Goal: Transaction & Acquisition: Purchase product/service

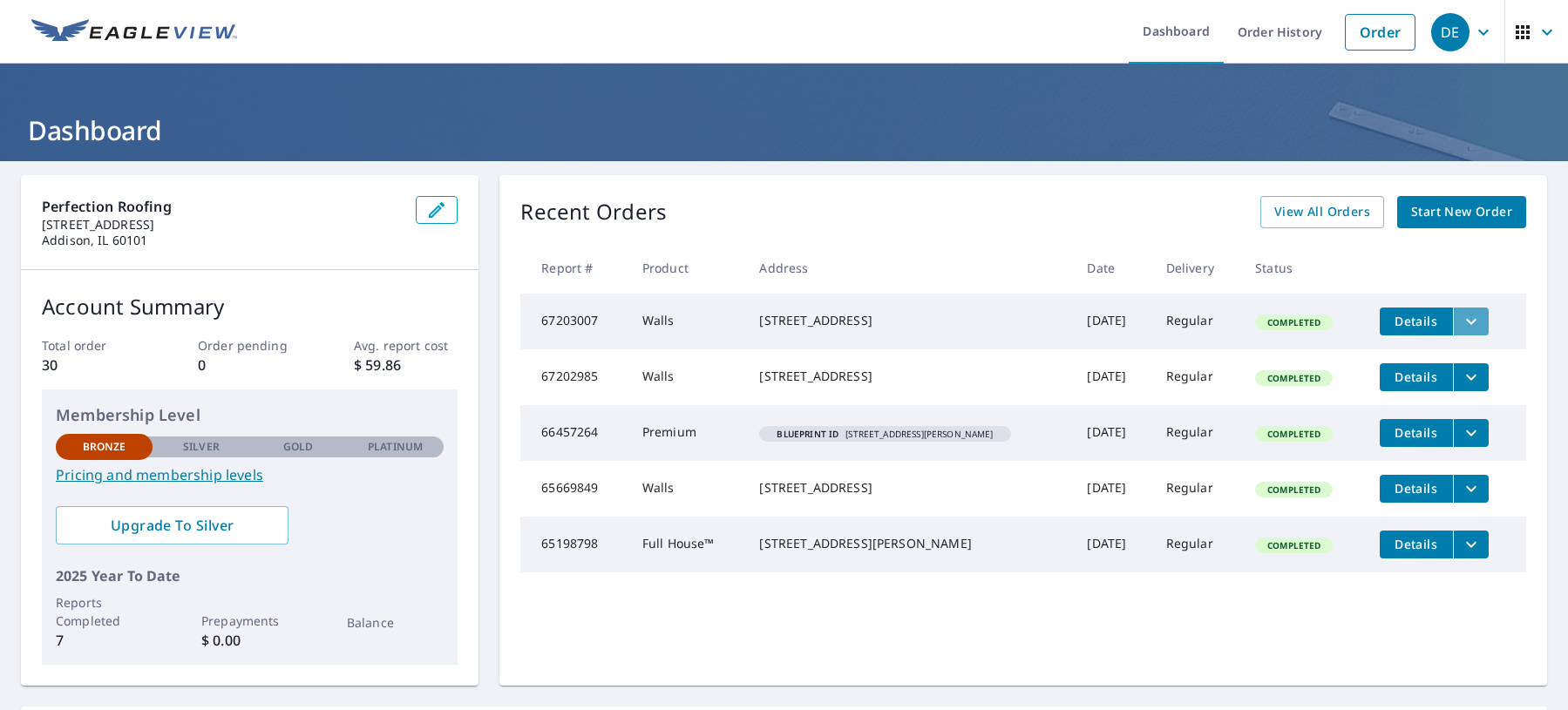
click at [1466, 320] on icon "filesDropdownBtn-67203007" at bounding box center [1471, 321] width 10 height 6
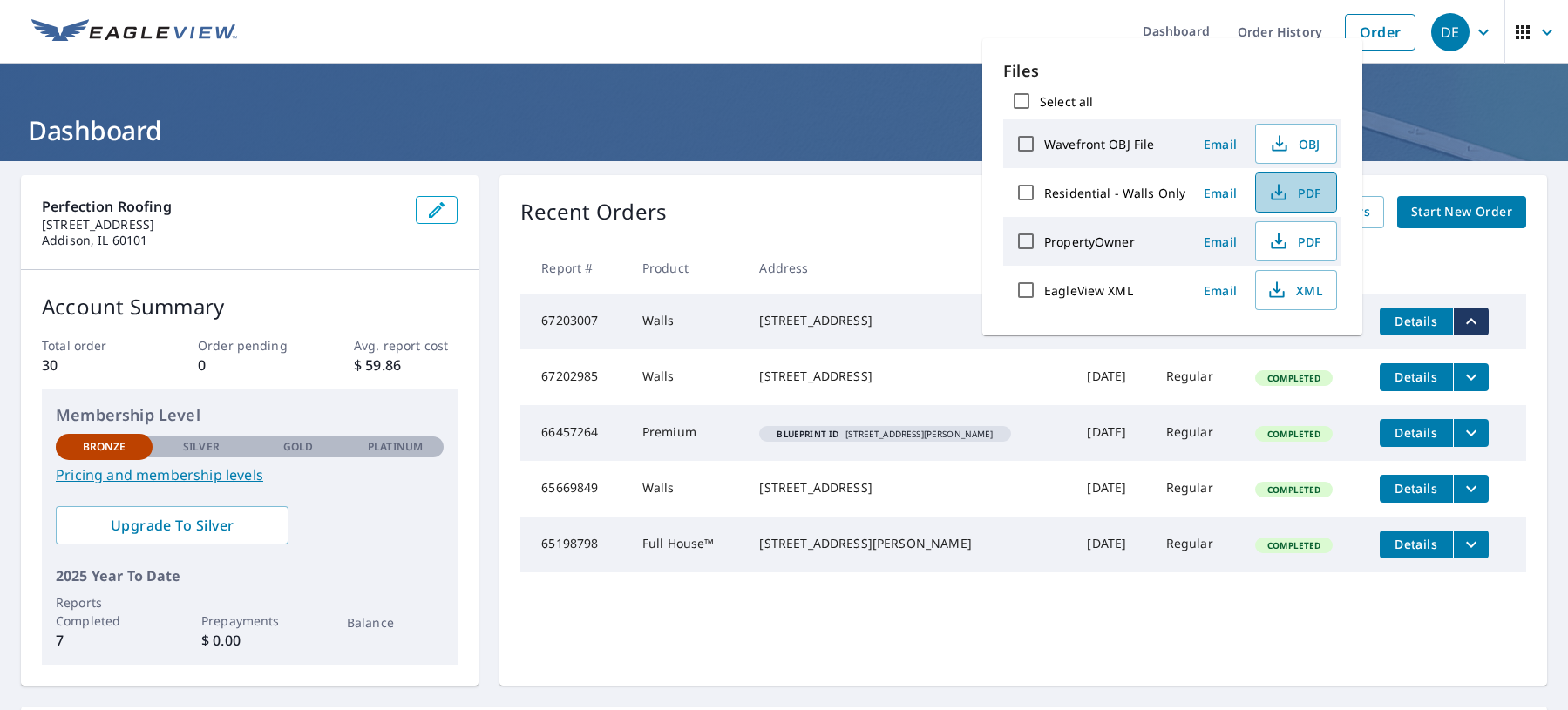
click at [1307, 195] on span "PDF" at bounding box center [1294, 193] width 56 height 21
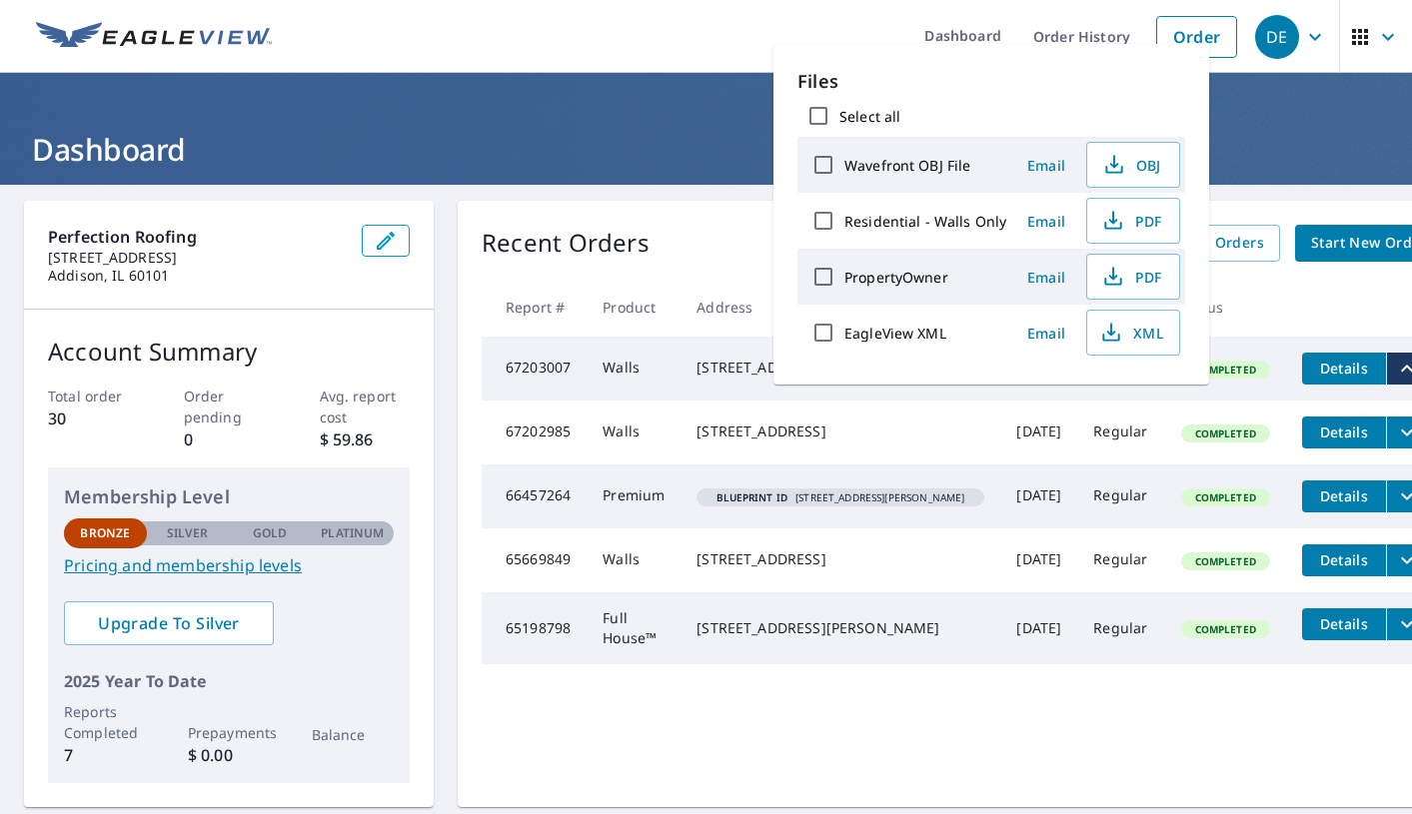
click at [663, 50] on ul "Dashboard Order History Order" at bounding box center [765, 36] width 963 height 73
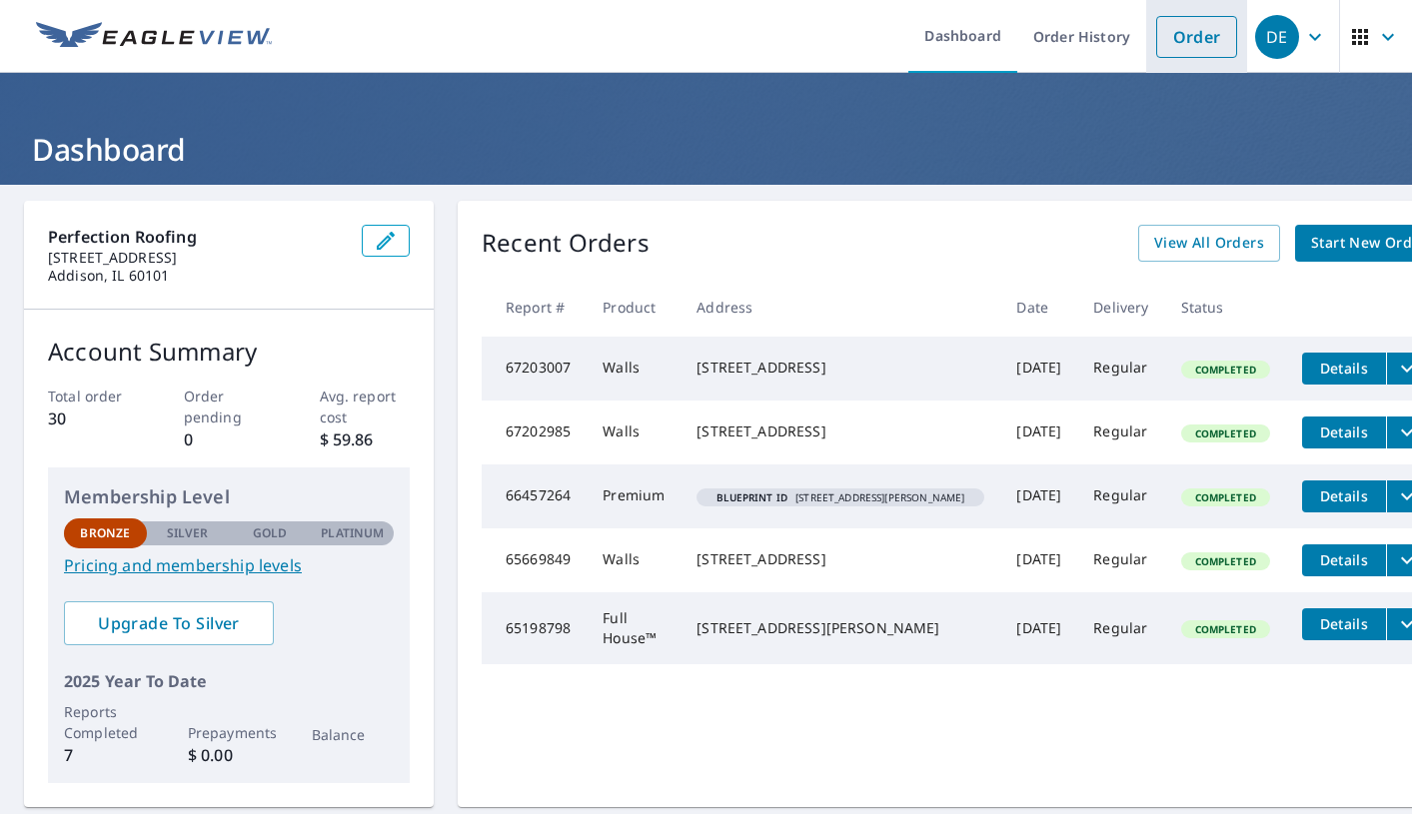
click at [1198, 36] on link "Order" at bounding box center [1196, 37] width 81 height 42
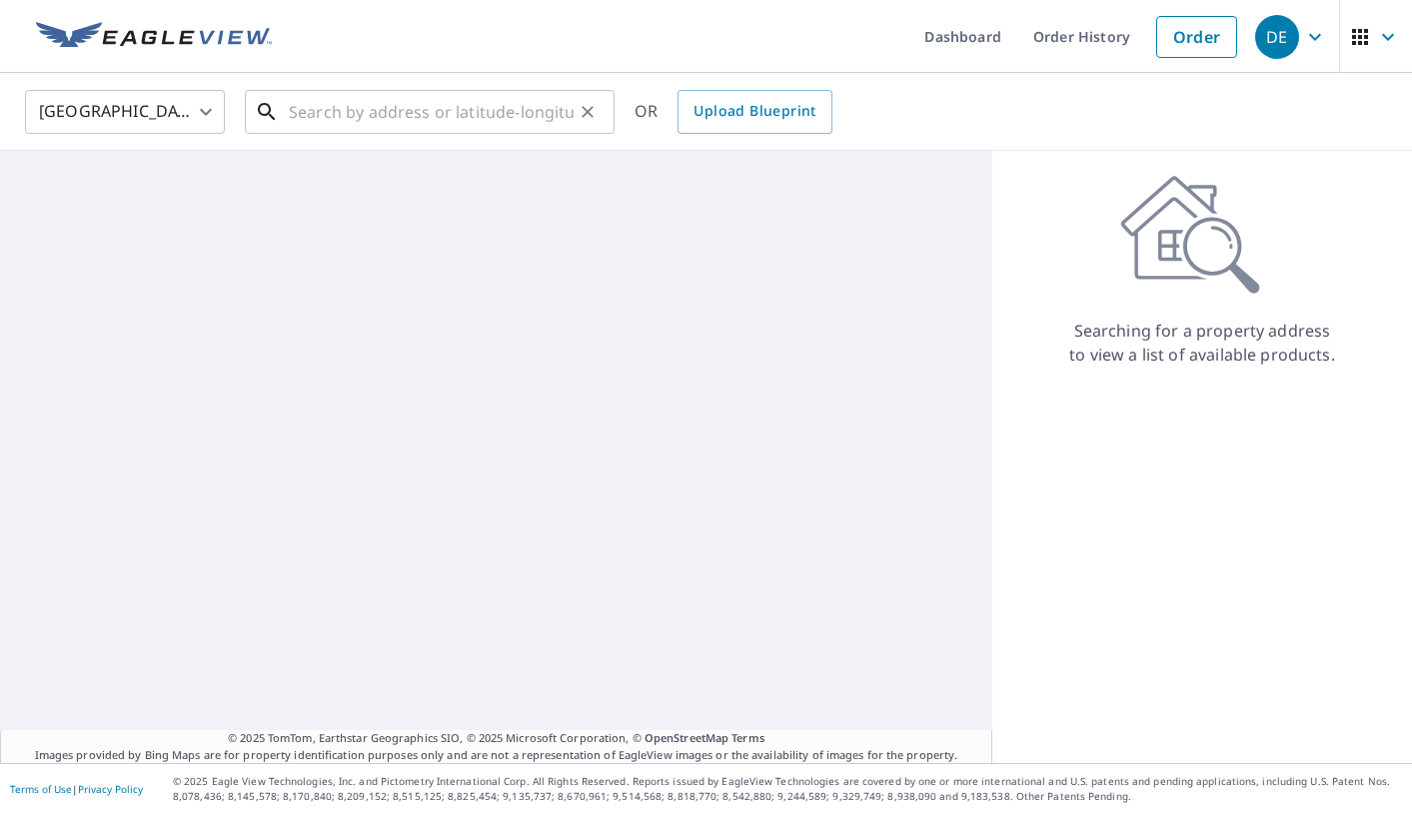
click at [375, 116] on input "text" at bounding box center [431, 112] width 285 height 56
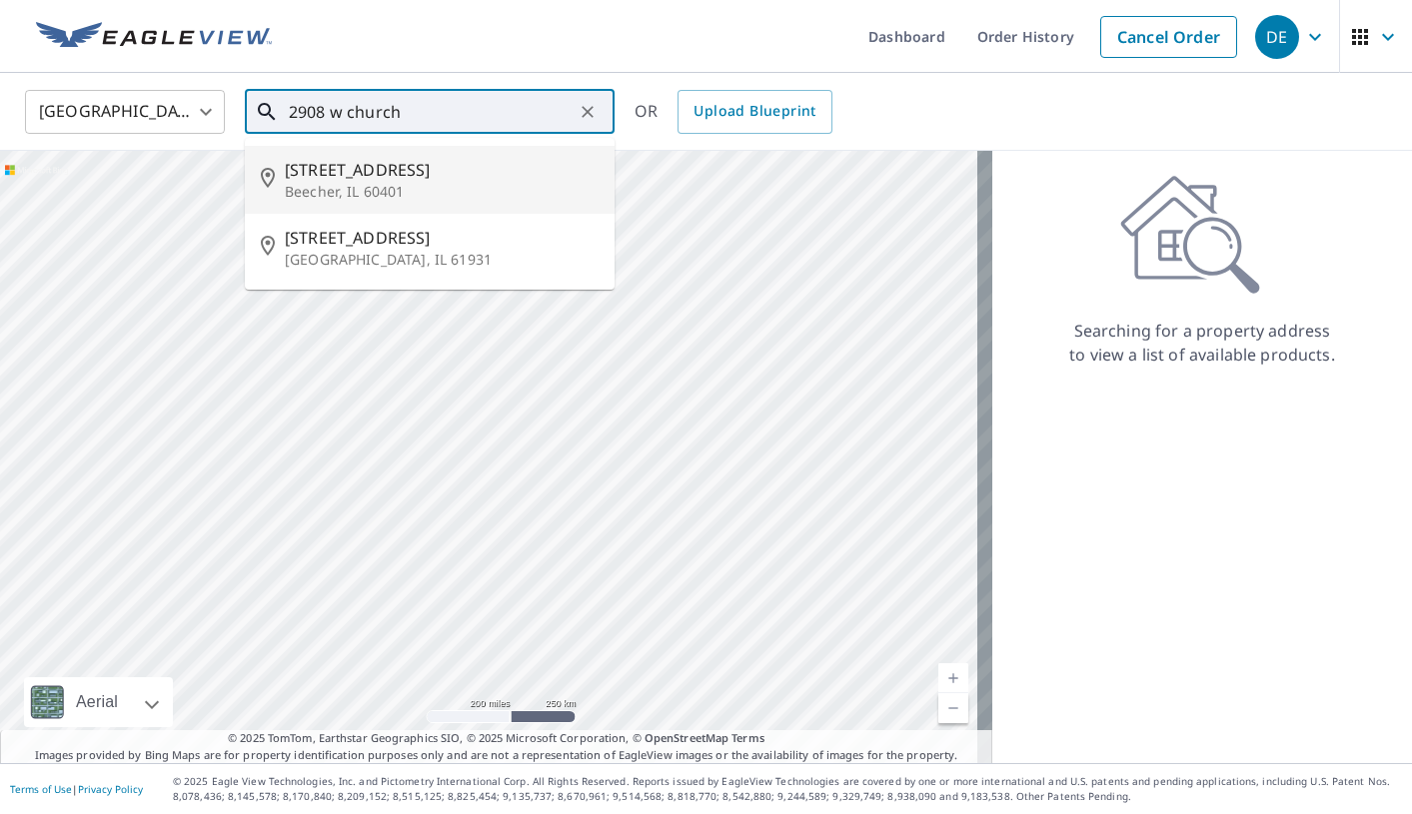
click at [389, 182] on p "Beecher, IL 60401" at bounding box center [442, 192] width 314 height 20
type input "[STREET_ADDRESS][PERSON_NAME]"
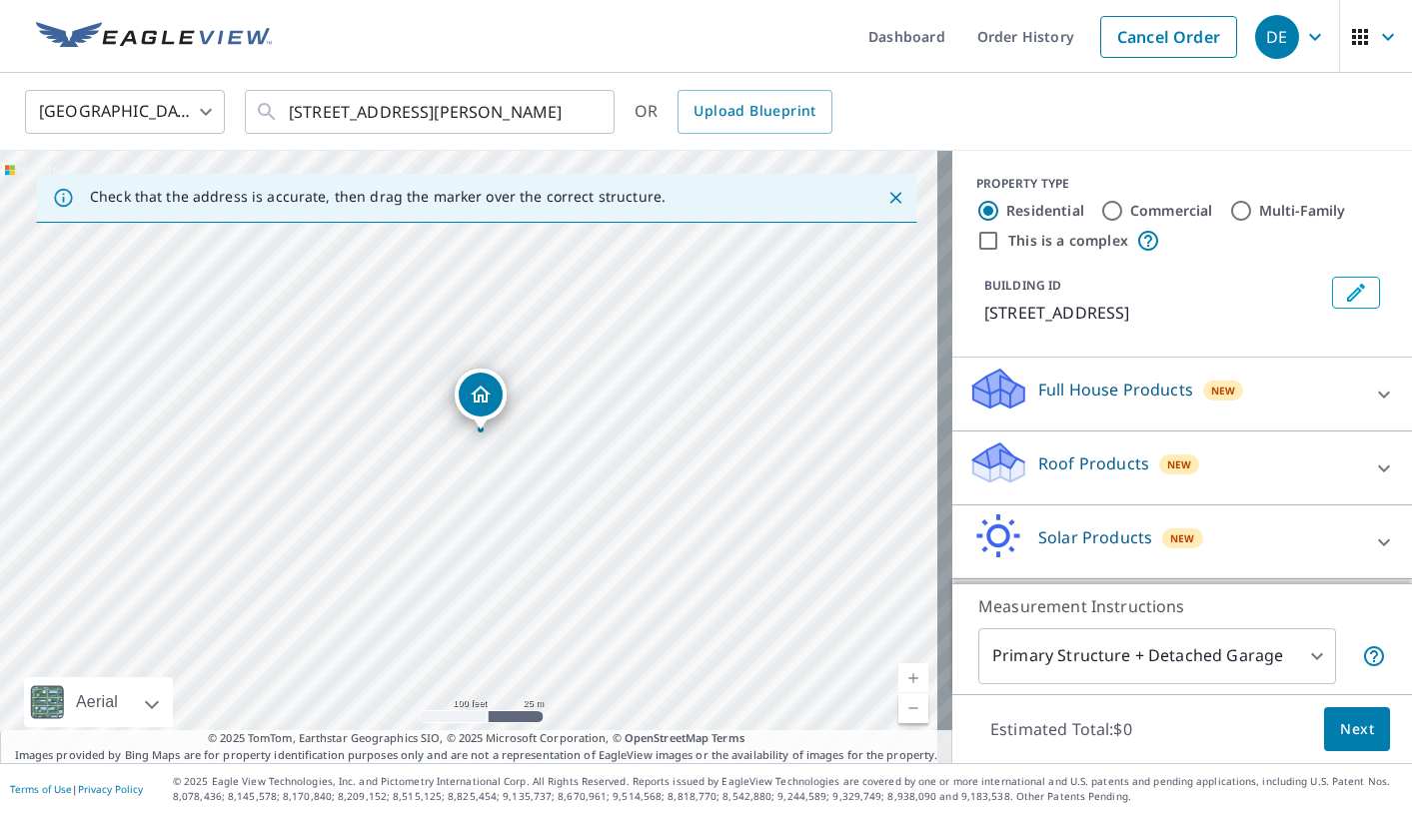
drag, startPoint x: 439, startPoint y: 284, endPoint x: 473, endPoint y: 387, distance: 108.4
drag, startPoint x: 476, startPoint y: 521, endPoint x: 680, endPoint y: 549, distance: 205.8
click at [680, 549] on div "[STREET_ADDRESS][PERSON_NAME]" at bounding box center [476, 457] width 952 height 613
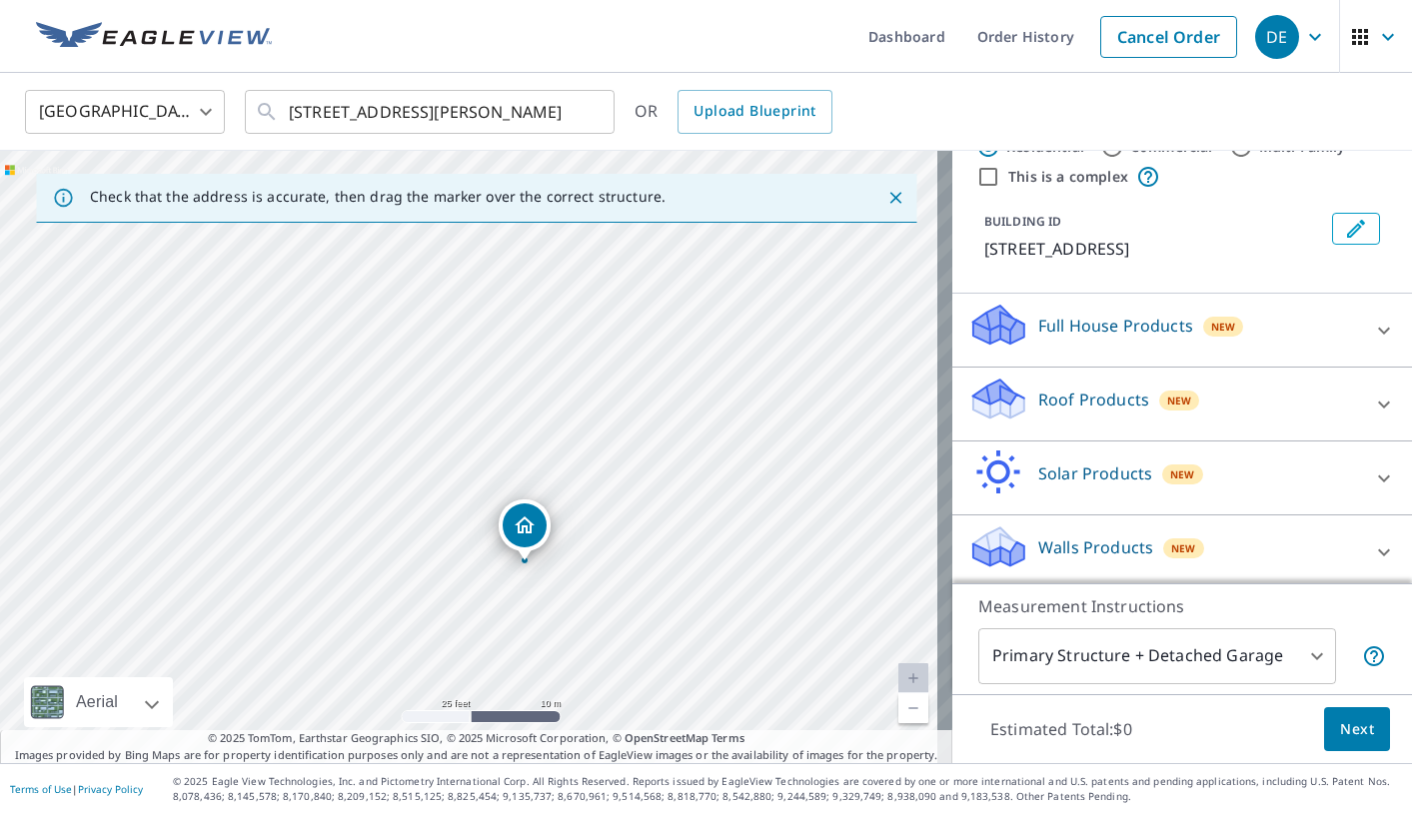
scroll to position [94, 0]
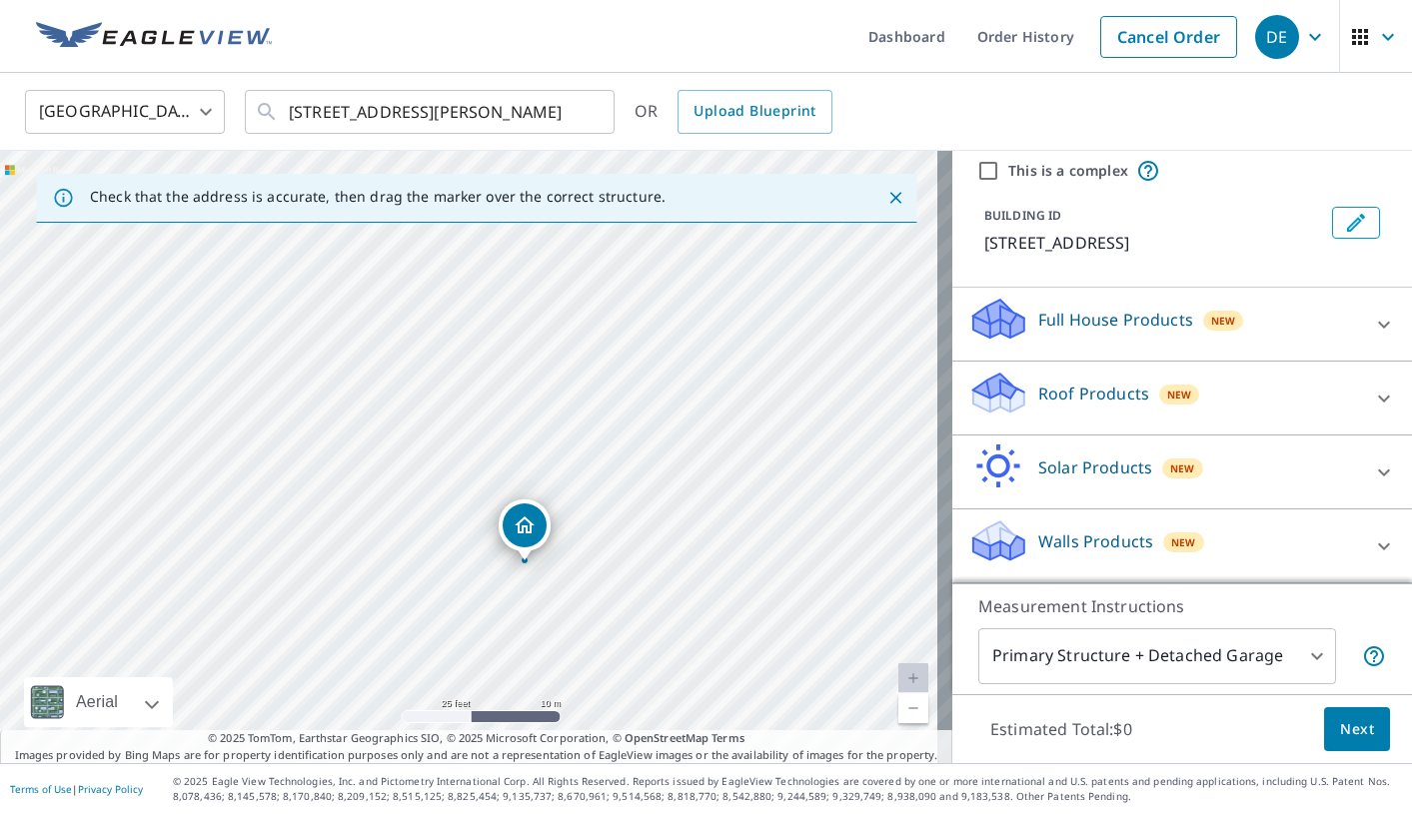
click at [1076, 543] on p "Walls Products" at bounding box center [1095, 542] width 115 height 24
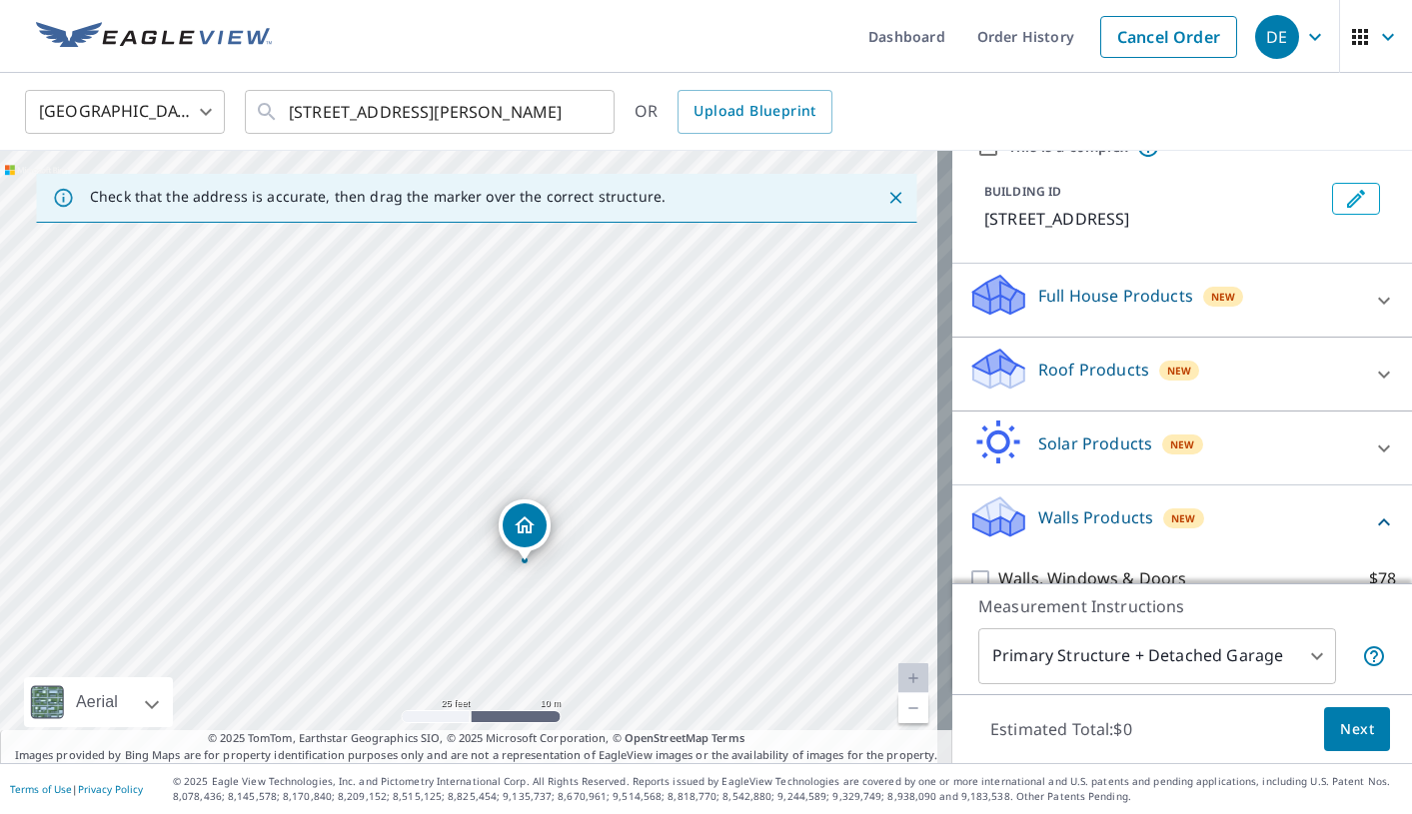
click at [1342, 730] on span "Next" at bounding box center [1357, 730] width 34 height 25
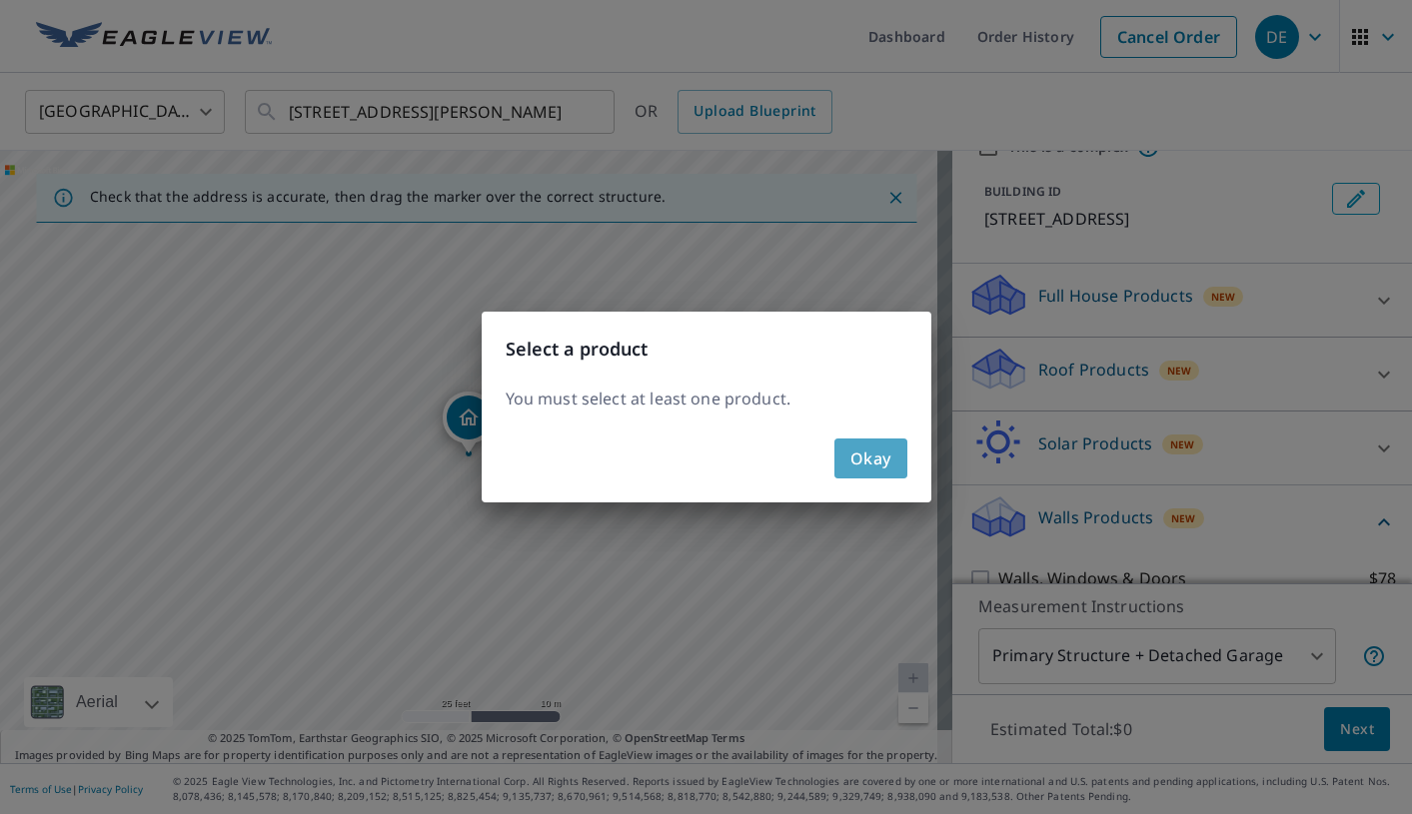
click at [884, 461] on span "Okay" at bounding box center [870, 459] width 41 height 28
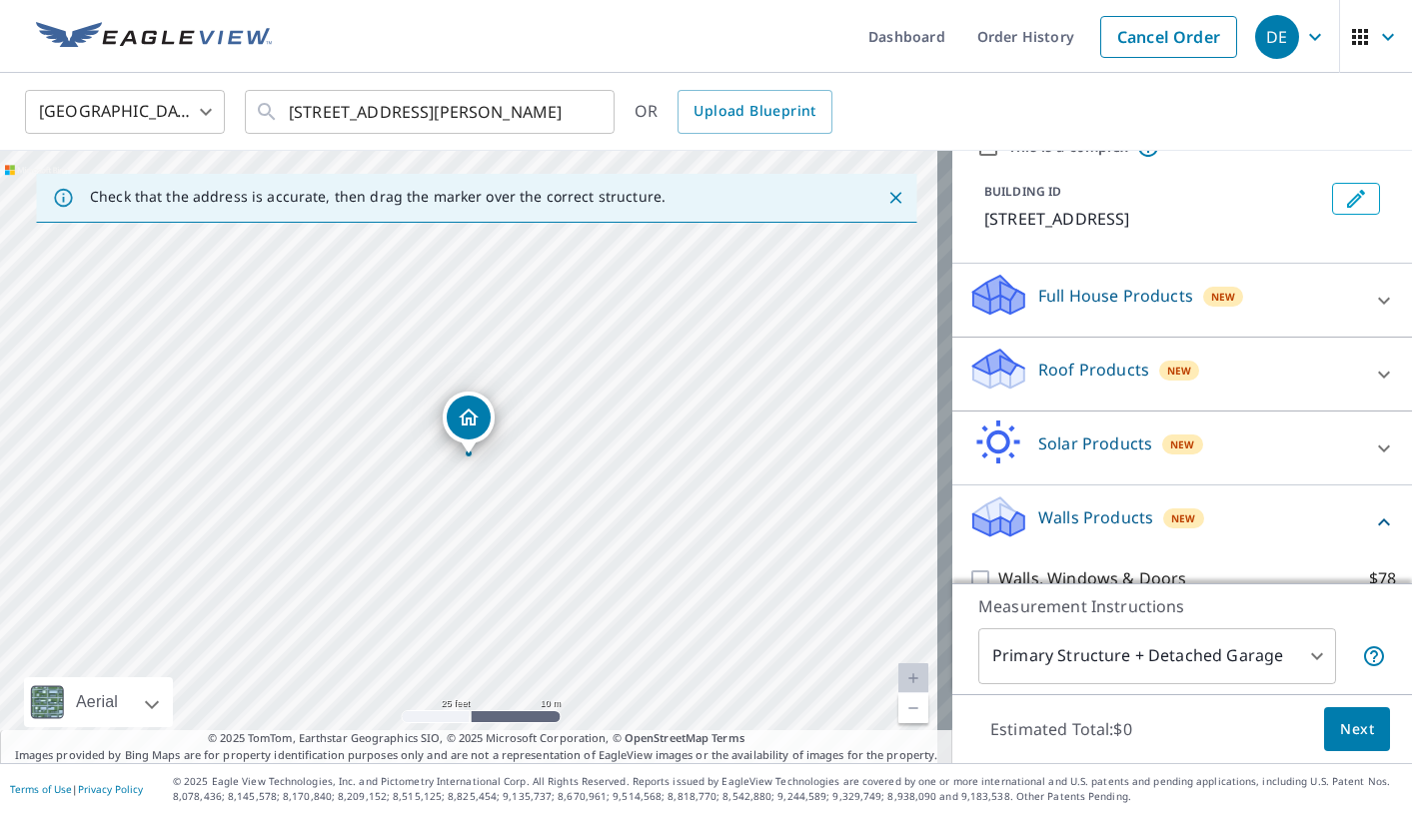
click at [1059, 530] on p "Walls Products" at bounding box center [1095, 518] width 115 height 24
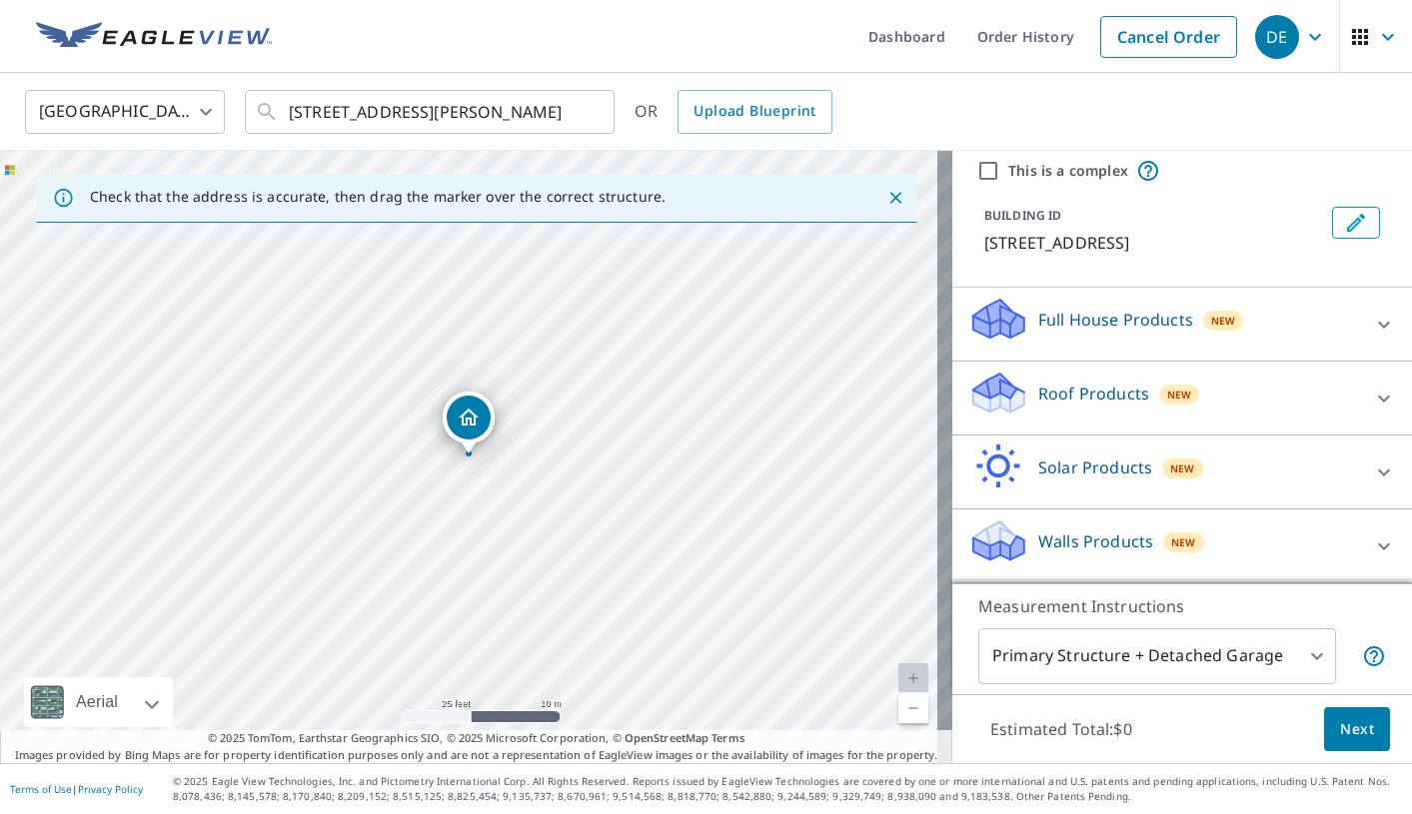
click at [1349, 738] on span "Next" at bounding box center [1357, 730] width 34 height 25
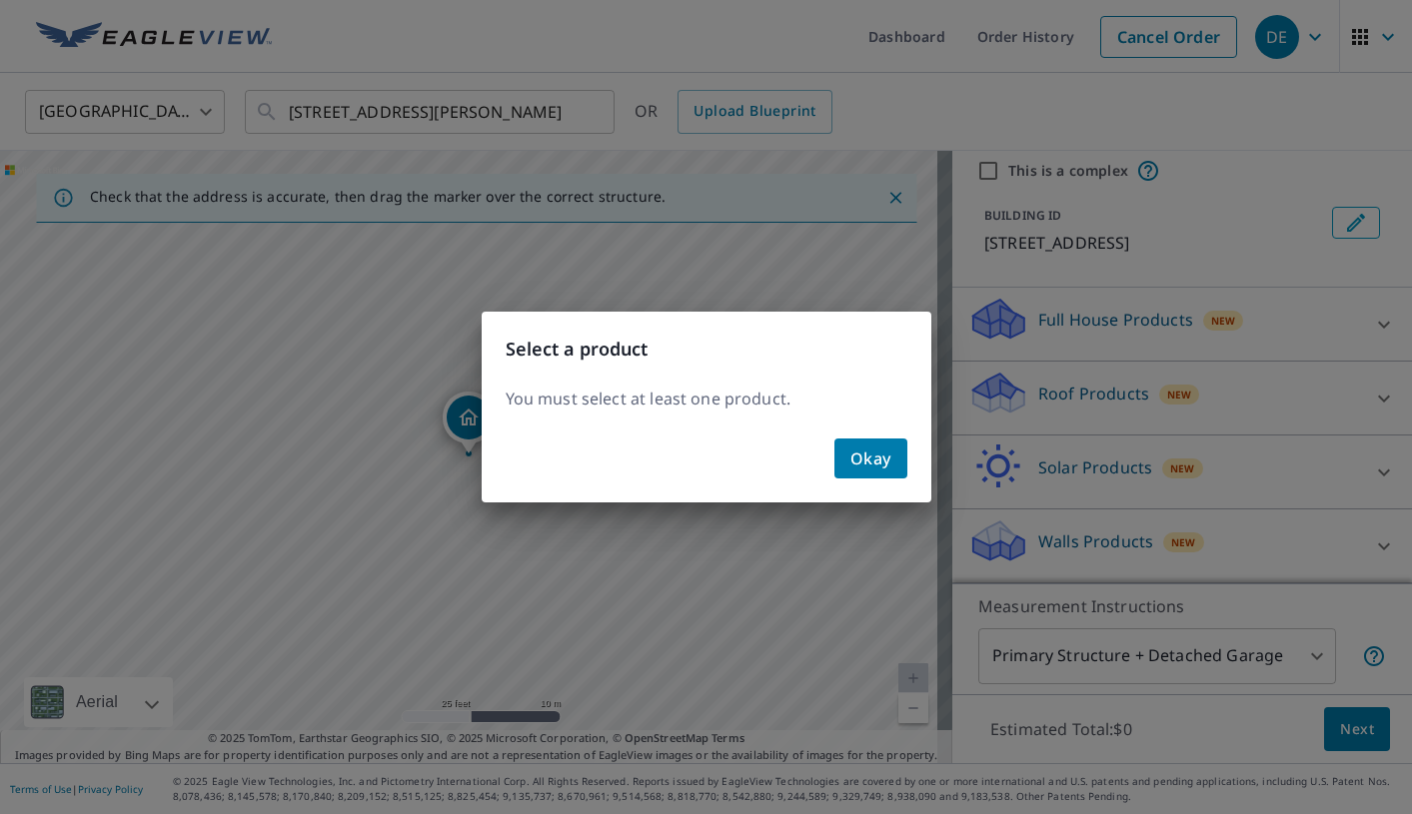
click at [880, 466] on span "Okay" at bounding box center [870, 459] width 41 height 28
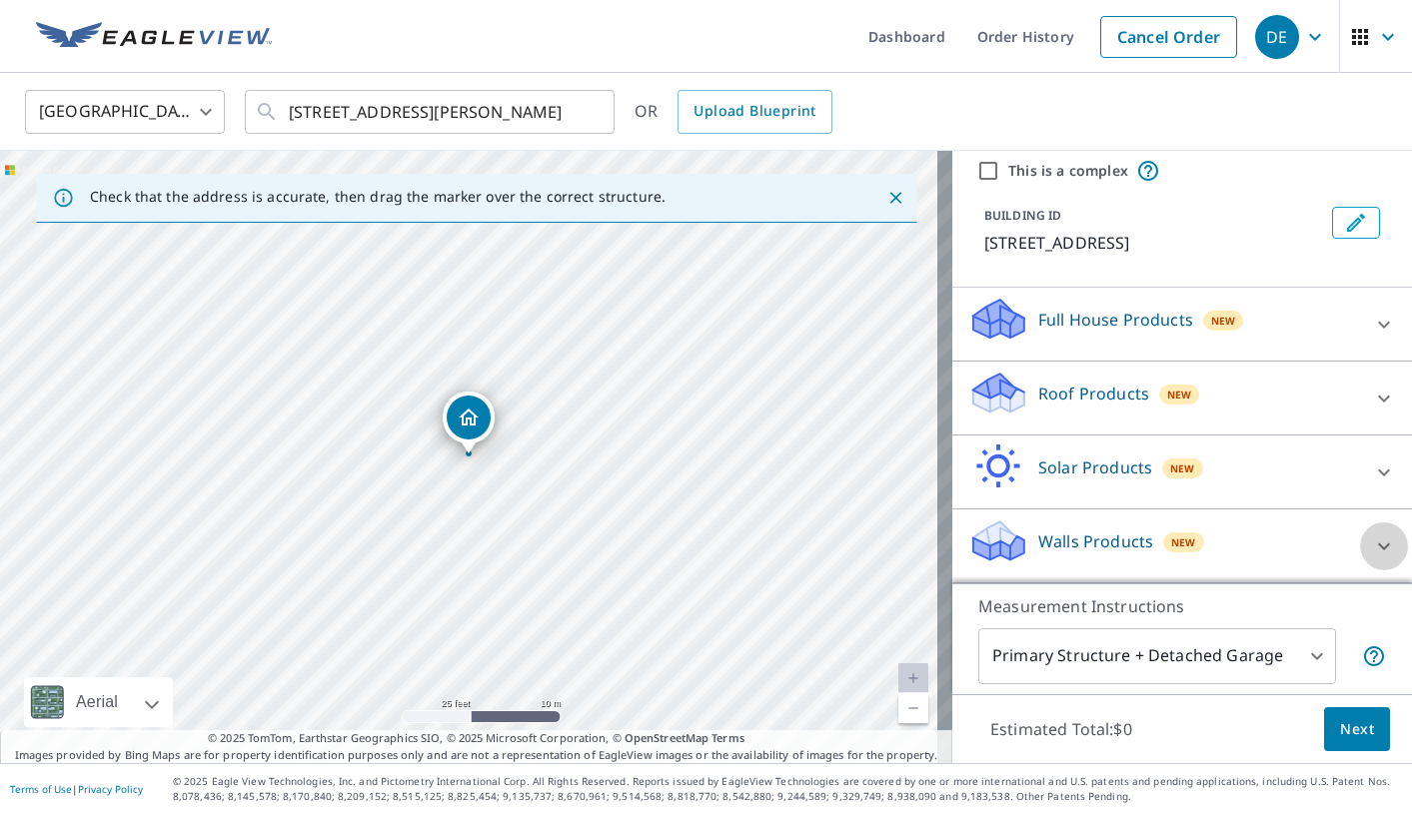
click at [1372, 546] on icon at bounding box center [1384, 547] width 24 height 24
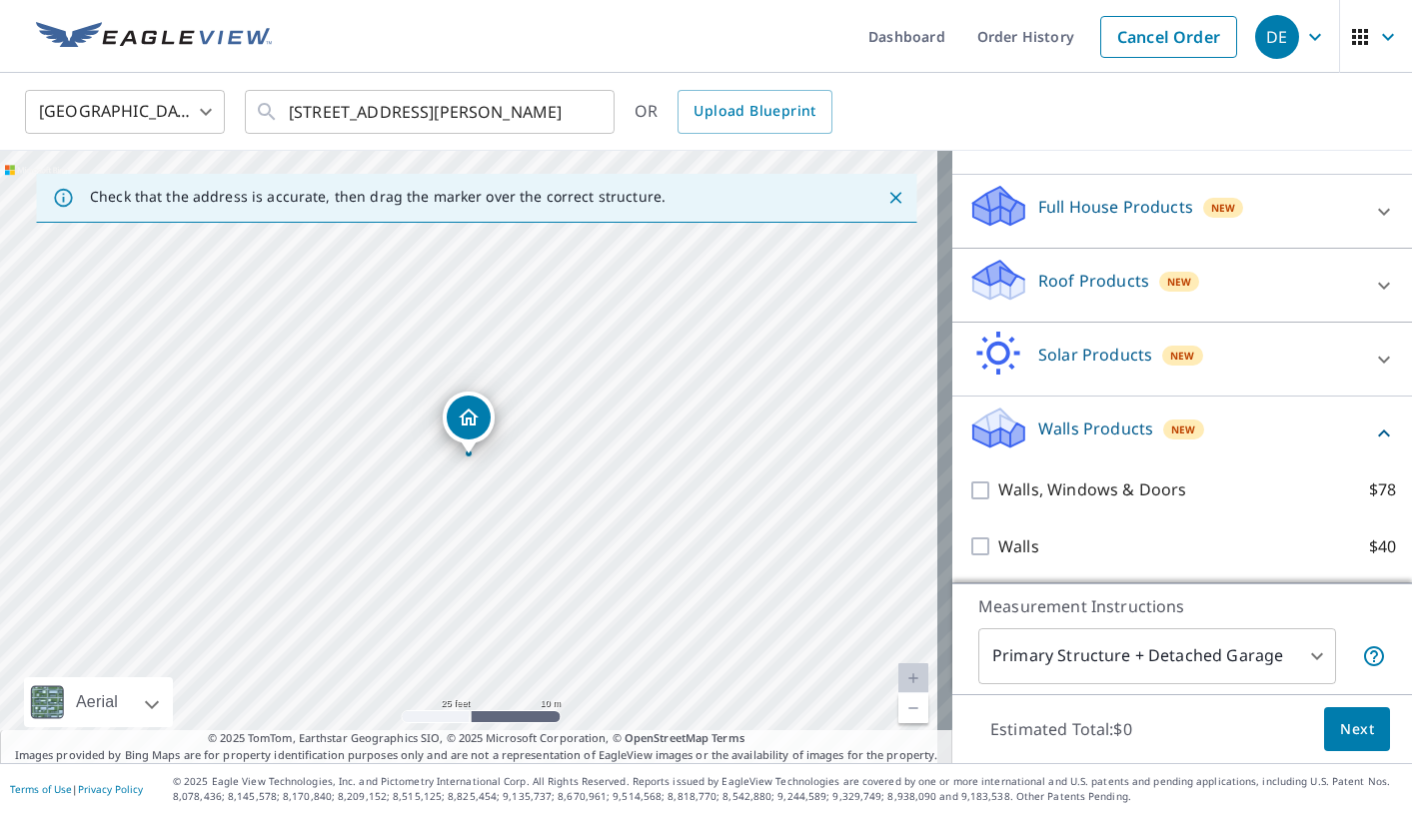
scroll to position [207, 0]
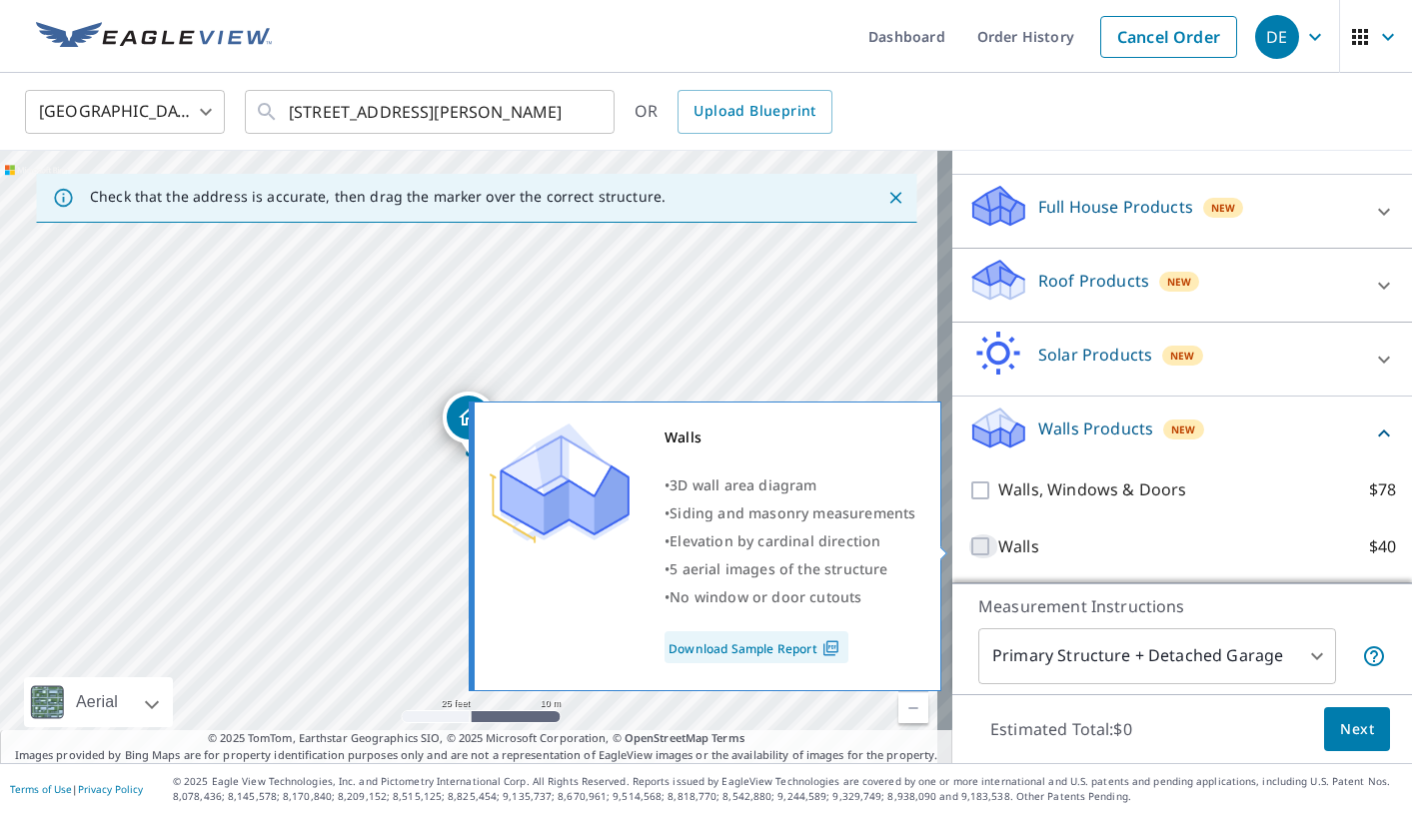
click at [968, 548] on input "Walls $40" at bounding box center [983, 547] width 30 height 24
checkbox input "true"
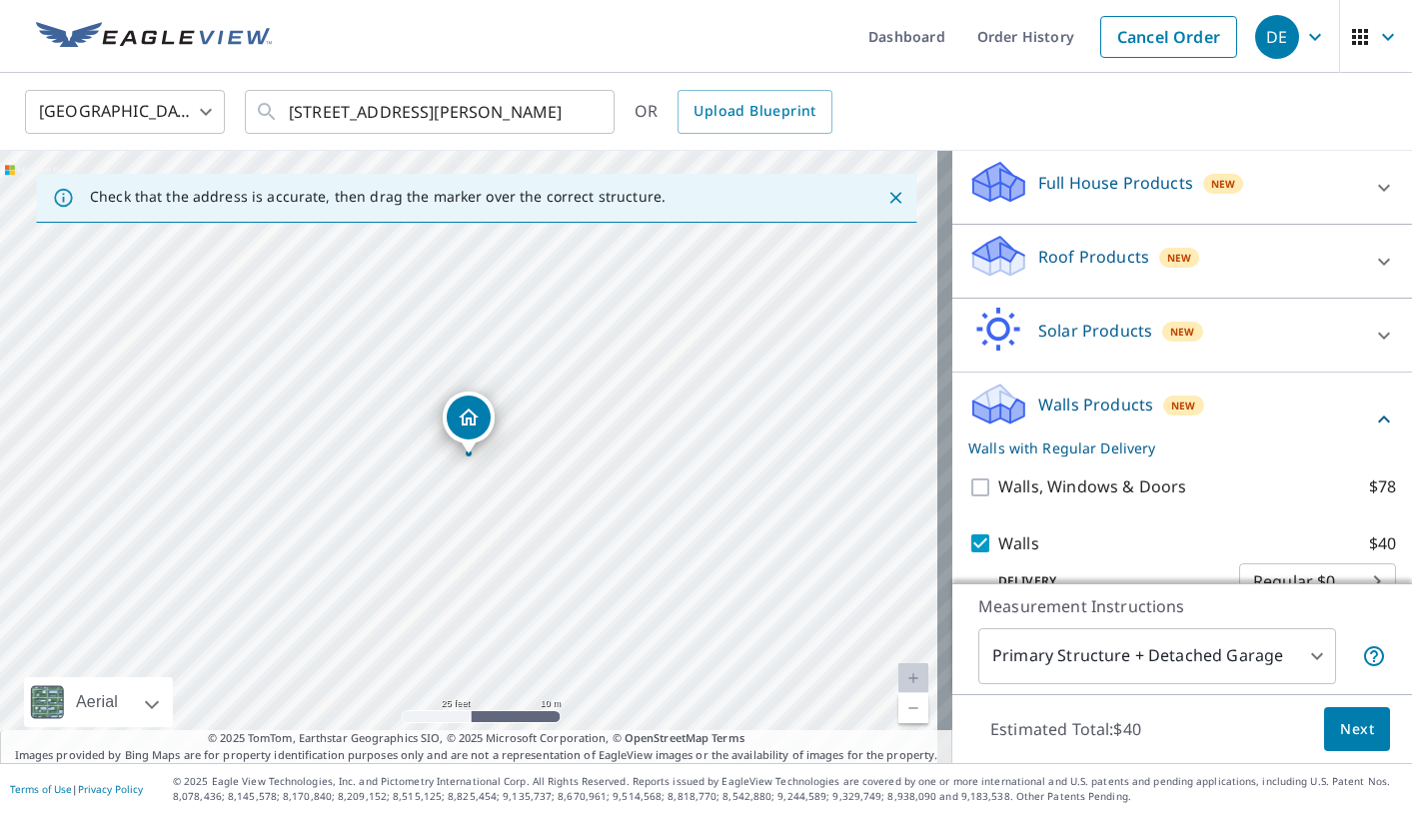
click at [1340, 729] on span "Next" at bounding box center [1357, 730] width 34 height 25
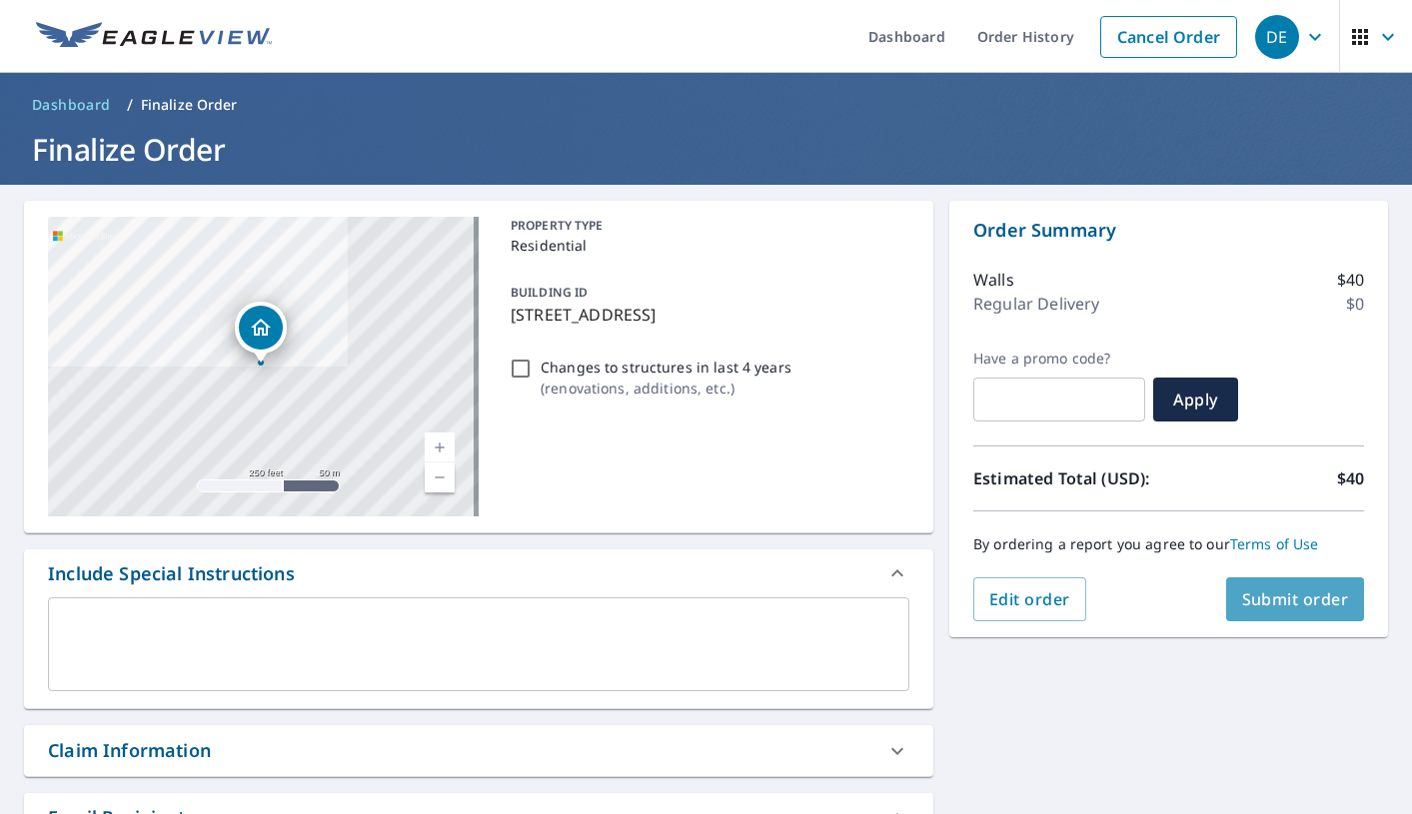
click at [1299, 602] on span "Submit order" at bounding box center [1295, 600] width 107 height 22
